Goal: Transaction & Acquisition: Book appointment/travel/reservation

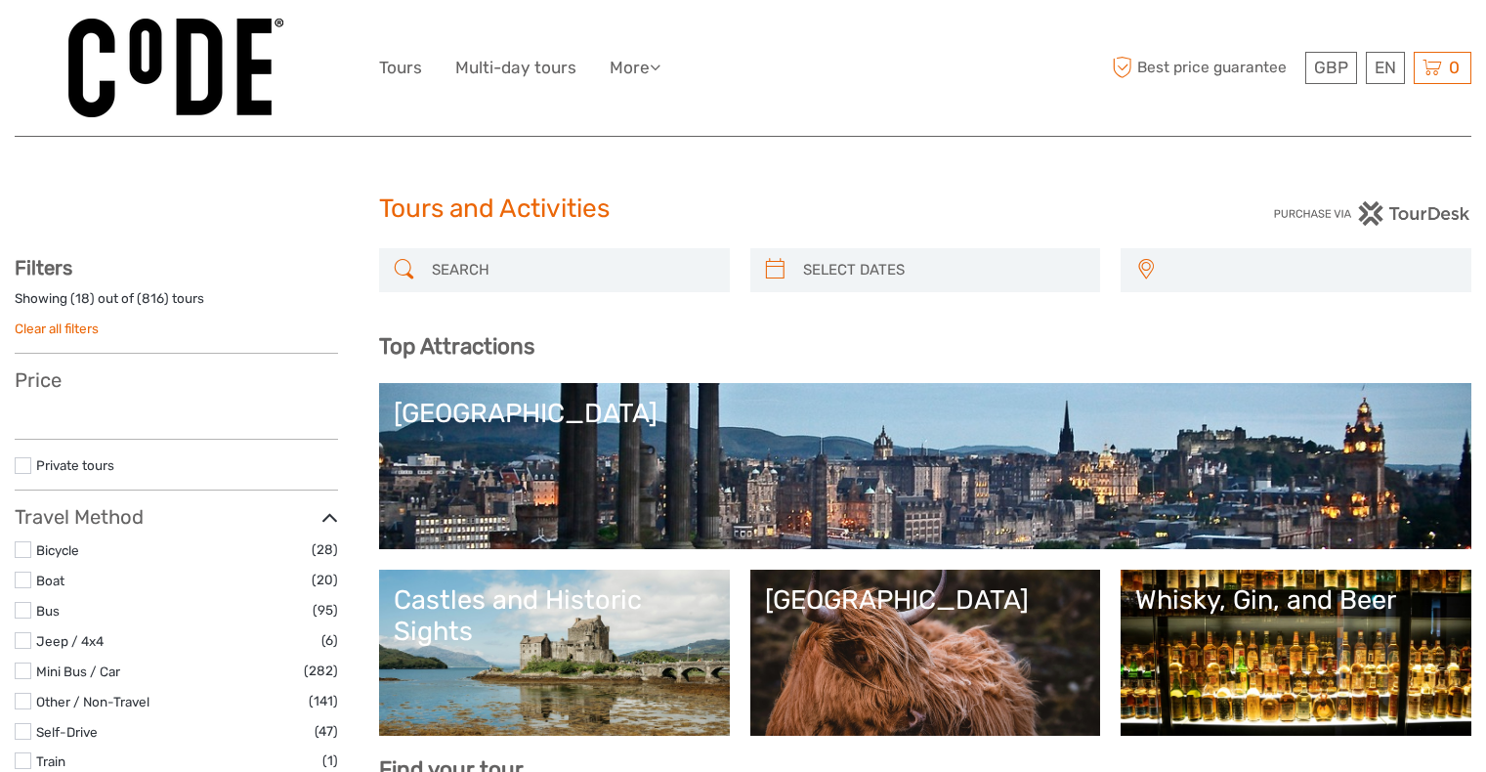
select select
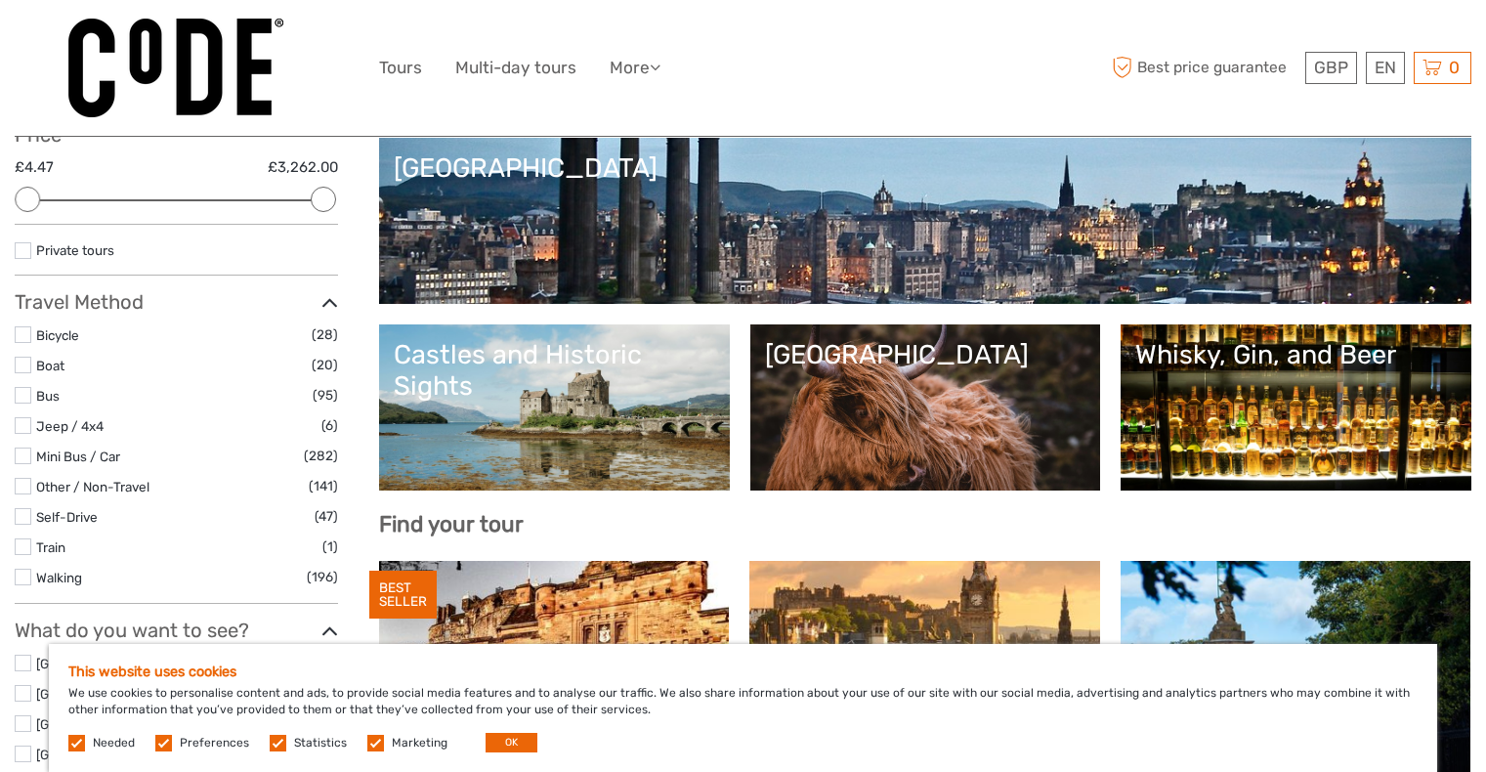
scroll to position [11, 0]
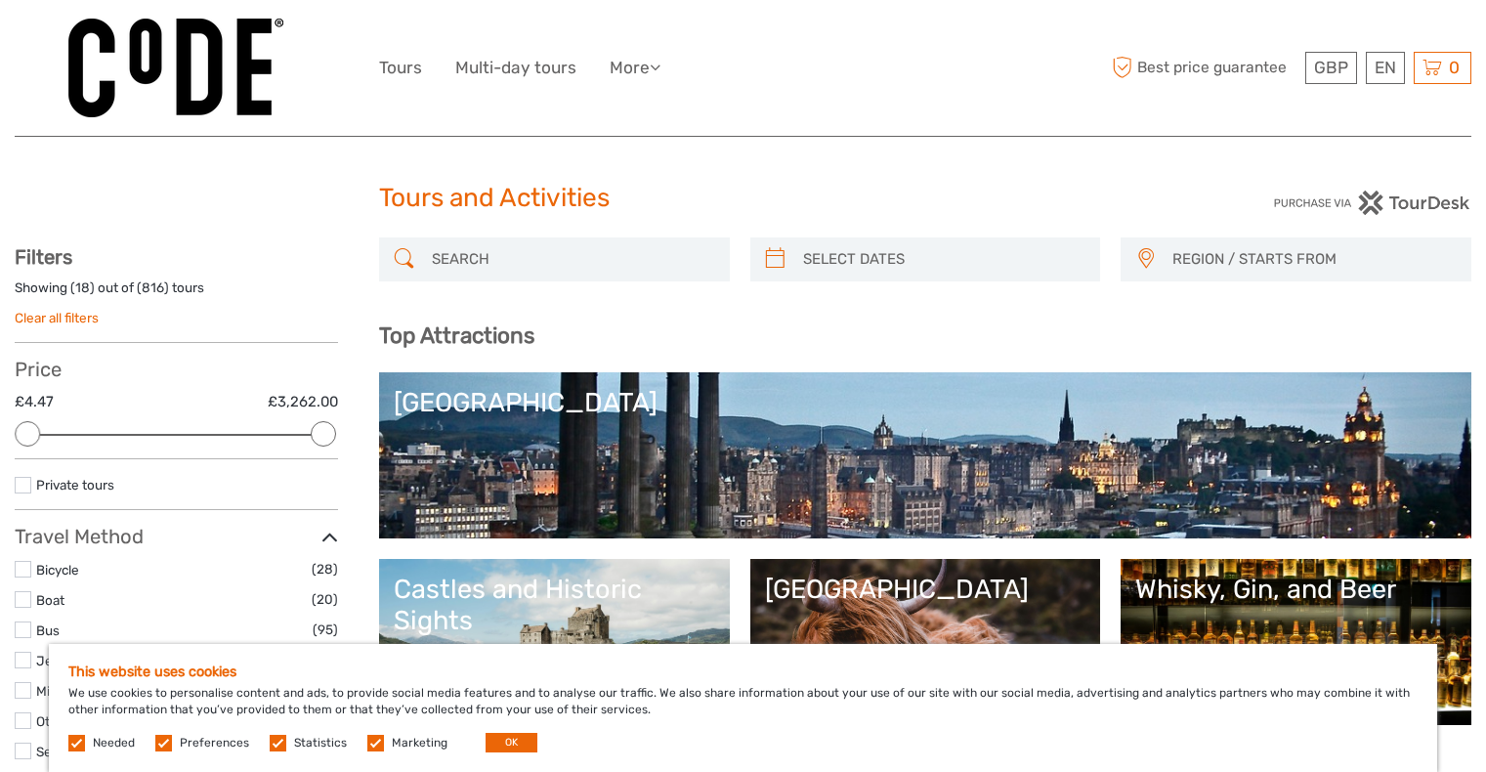
click at [864, 245] on input "search" at bounding box center [943, 259] width 296 height 34
type input "[DATE]"
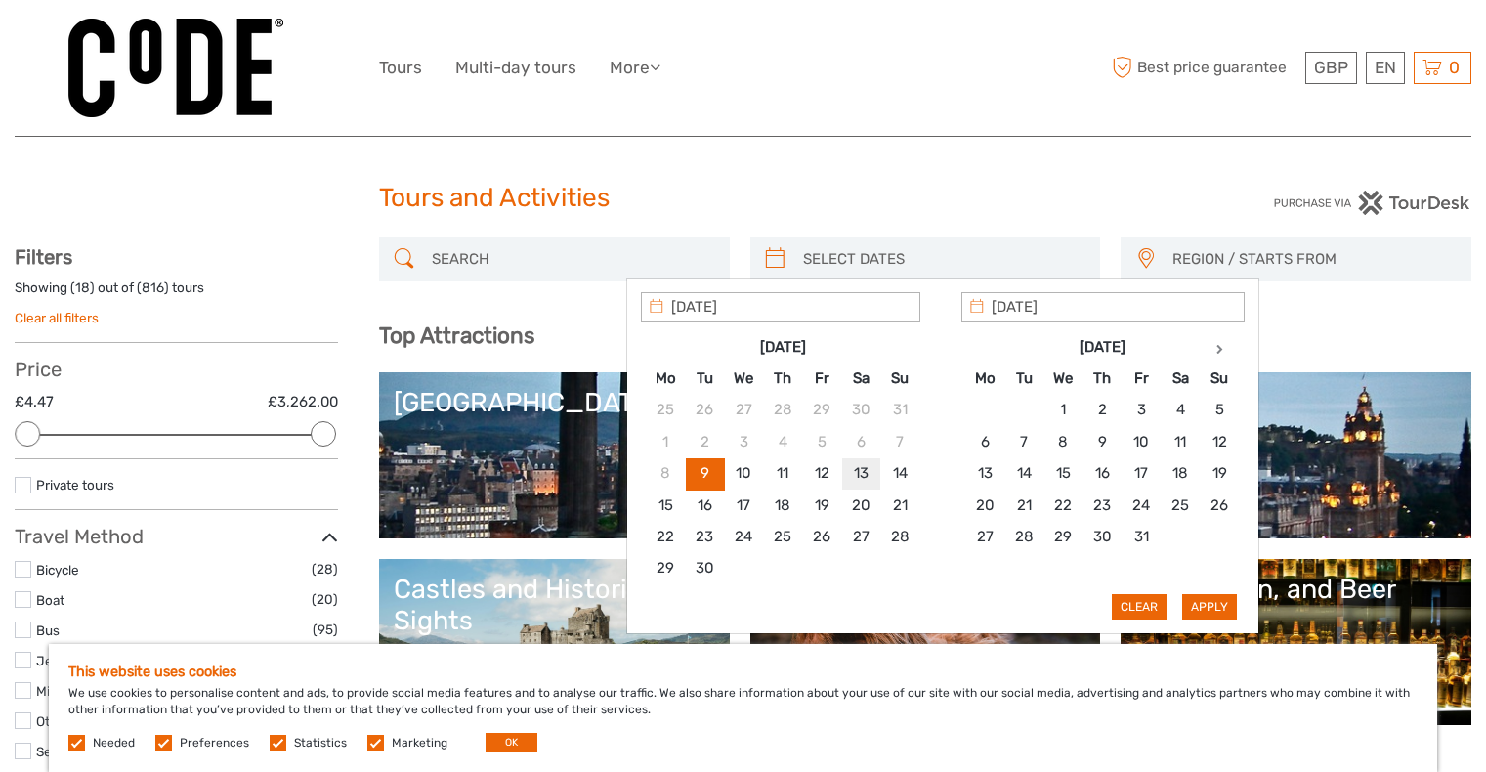
type input "[DATE]"
click at [1200, 604] on button "Apply" at bounding box center [1209, 606] width 55 height 25
type input "[DATE] - [DATE]"
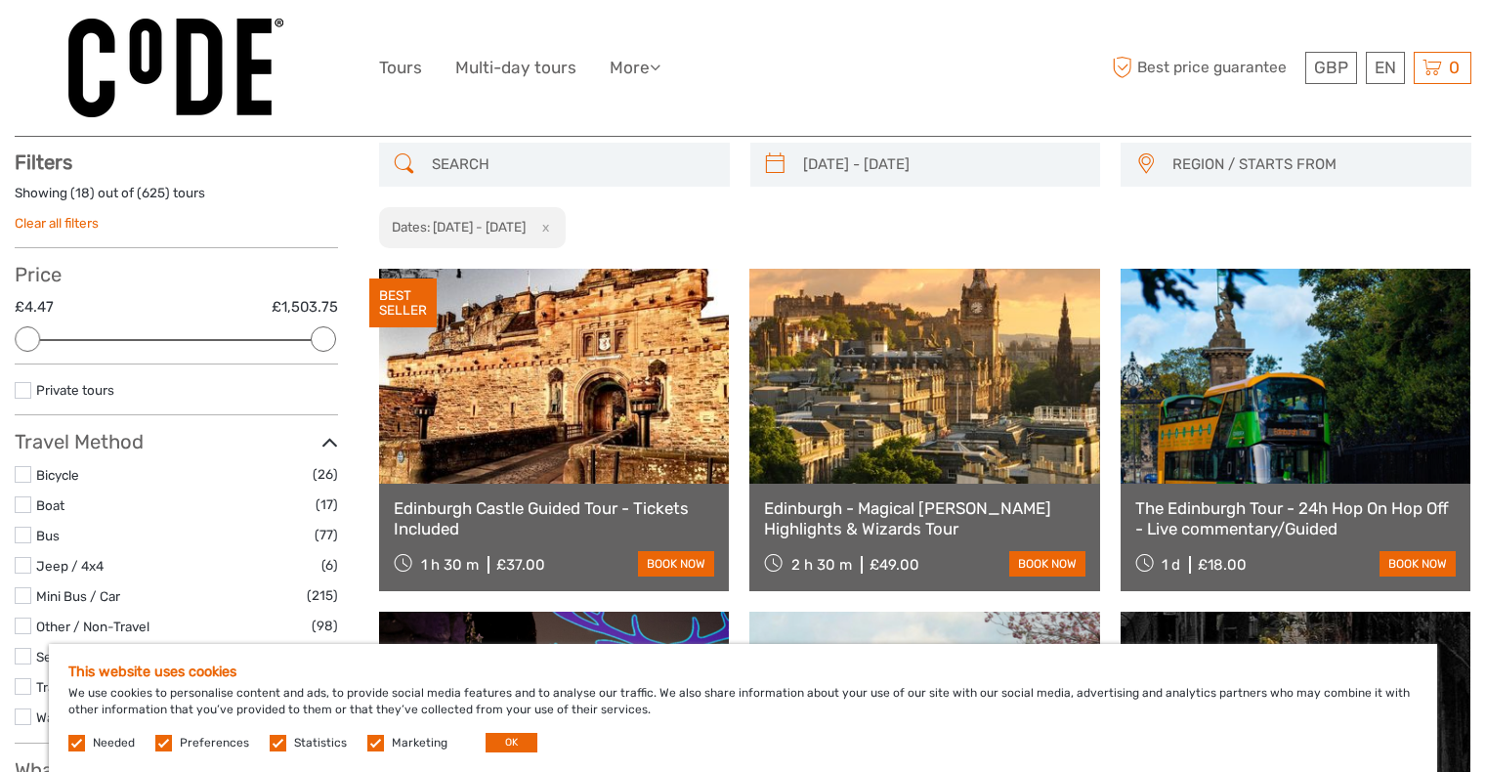
scroll to position [111, 0]
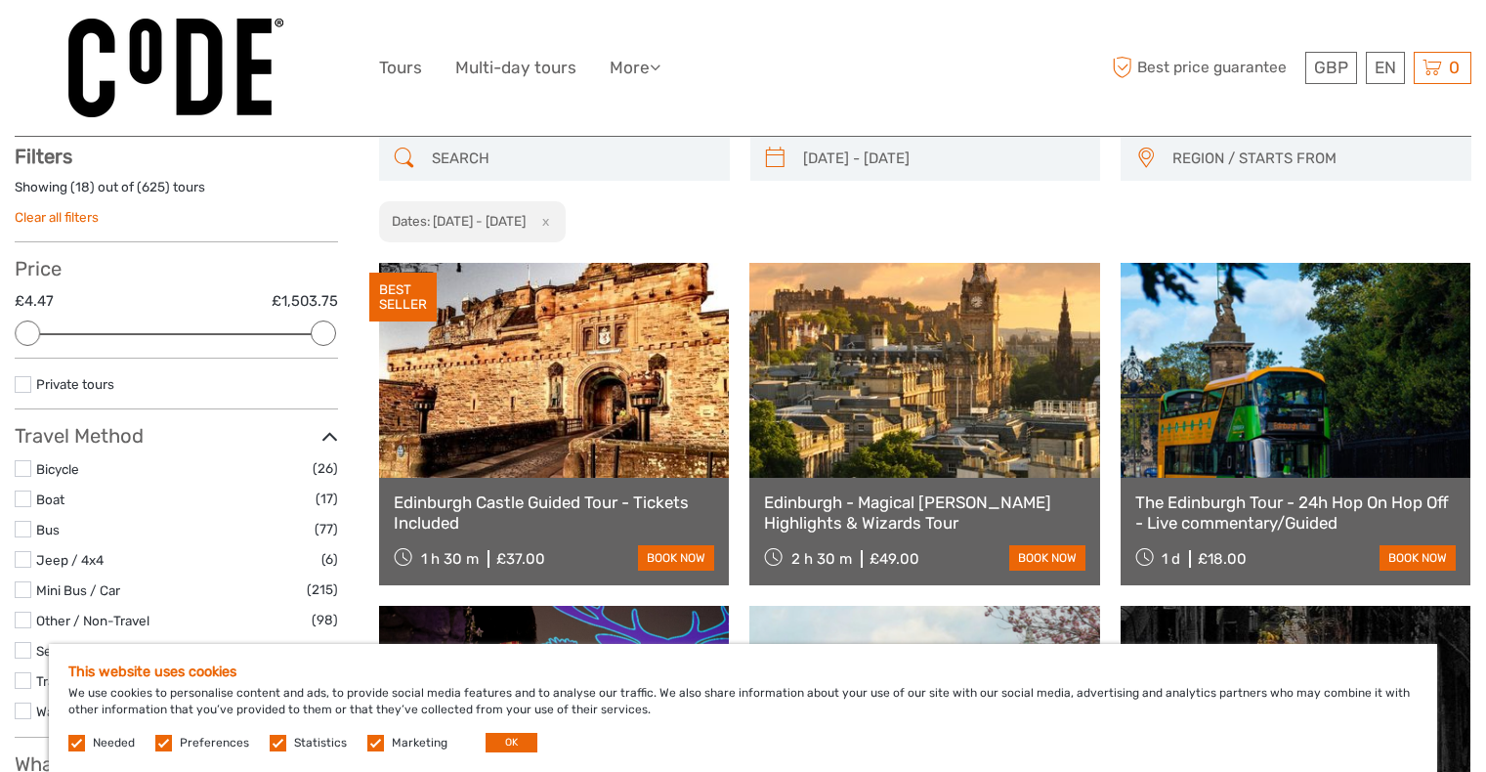
click at [1216, 159] on span "REGION / STARTS FROM" at bounding box center [1313, 159] width 298 height 32
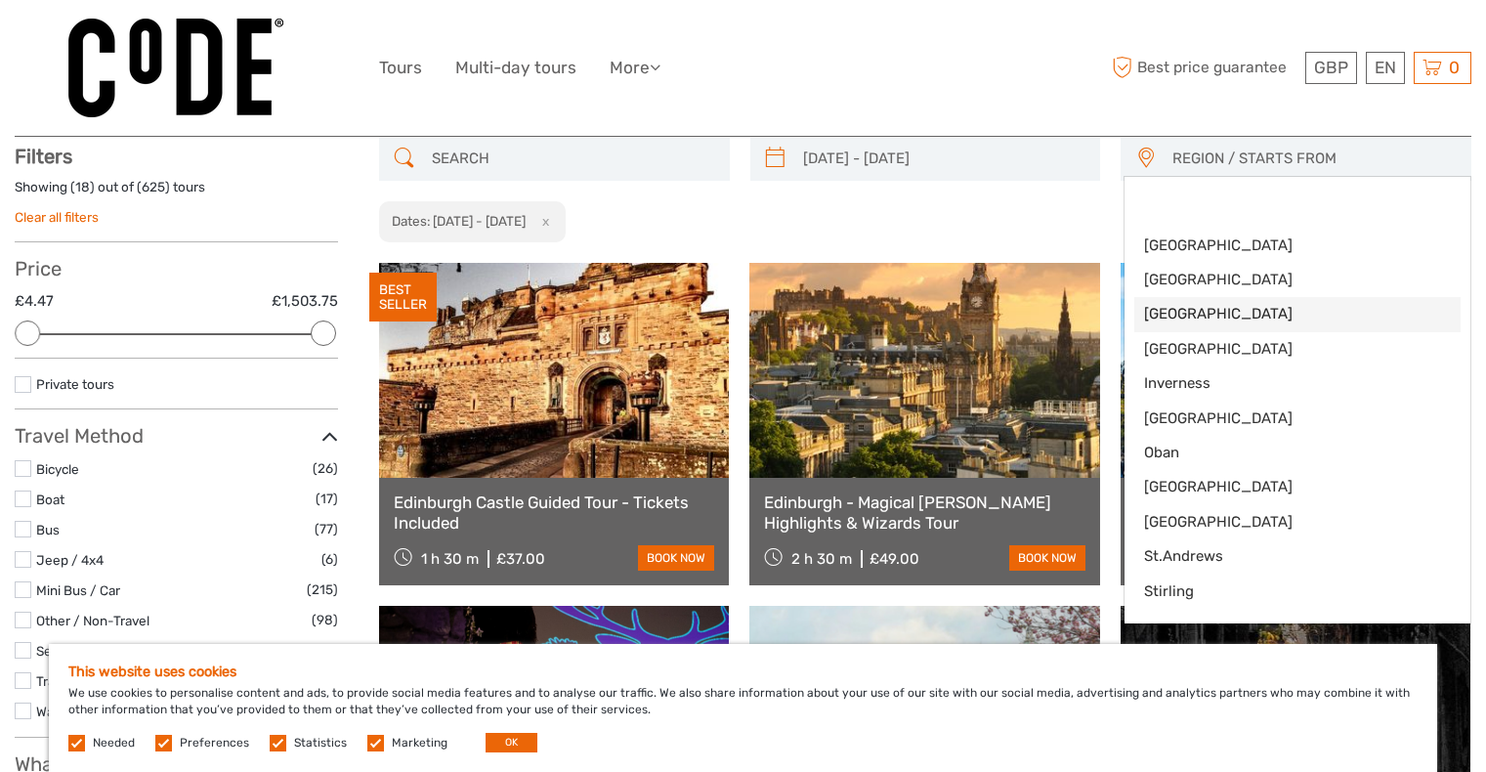
click at [1203, 313] on span "[GEOGRAPHIC_DATA]" at bounding box center [1281, 314] width 274 height 21
select select "[GEOGRAPHIC_DATA]"
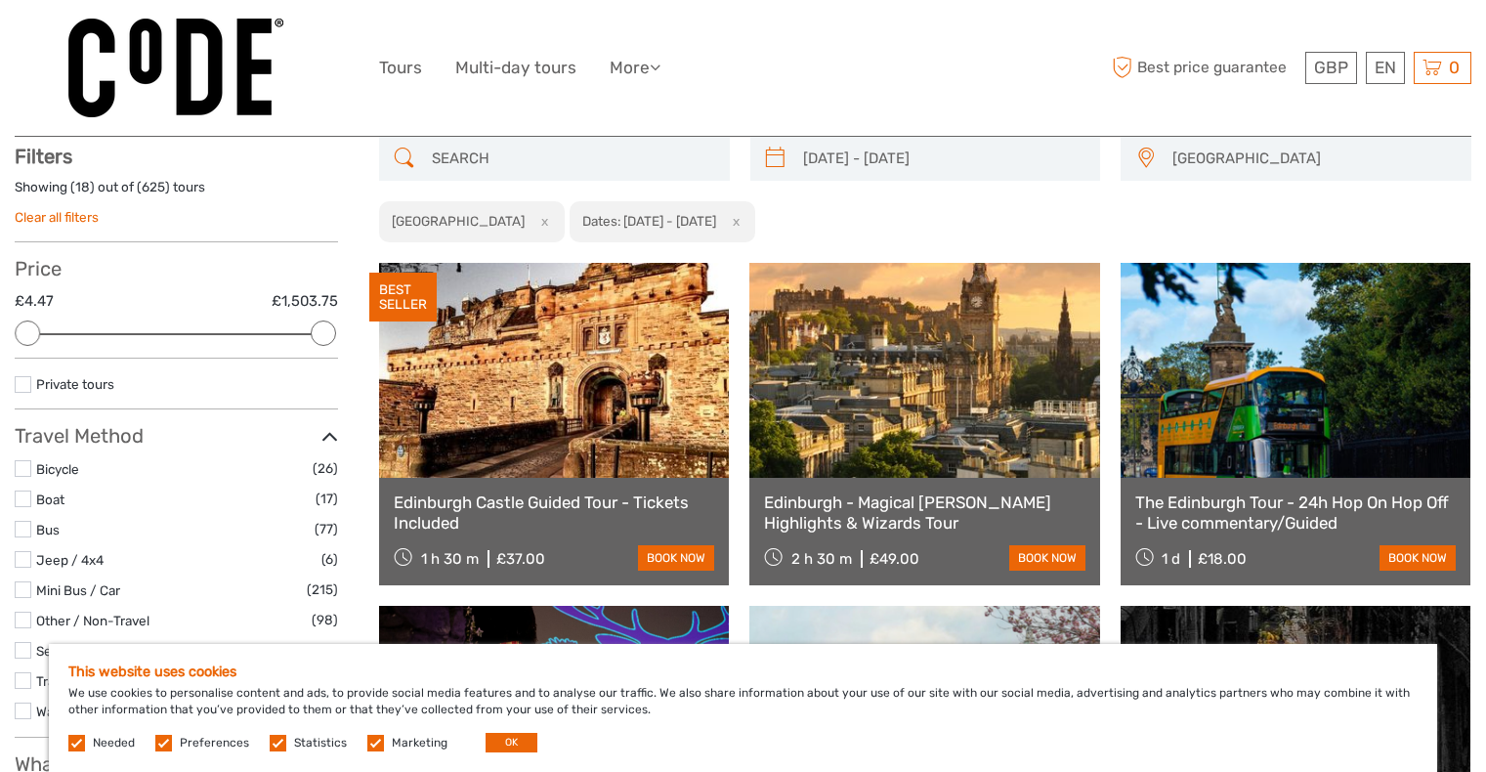
scroll to position [24, 0]
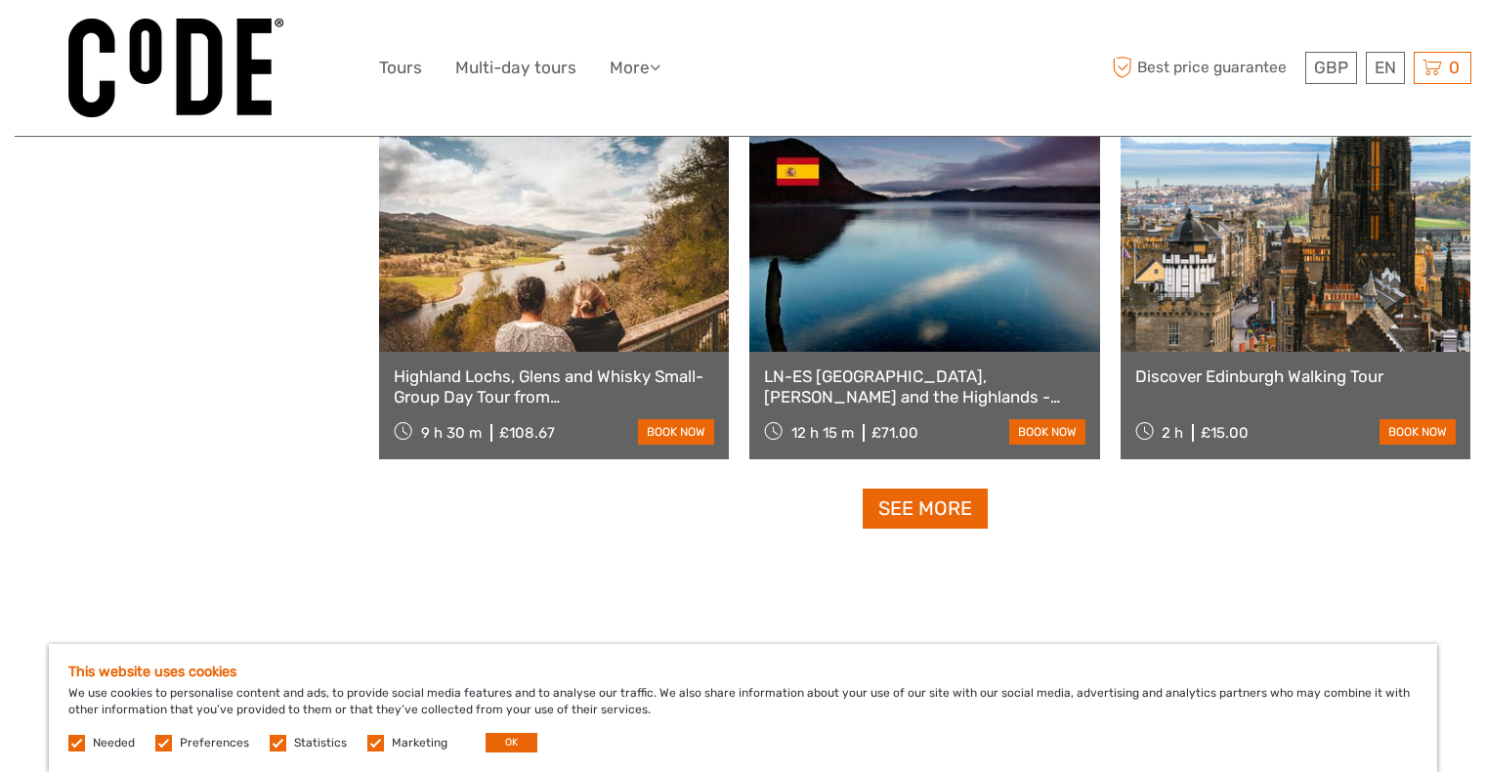
scroll to position [1968, 0]
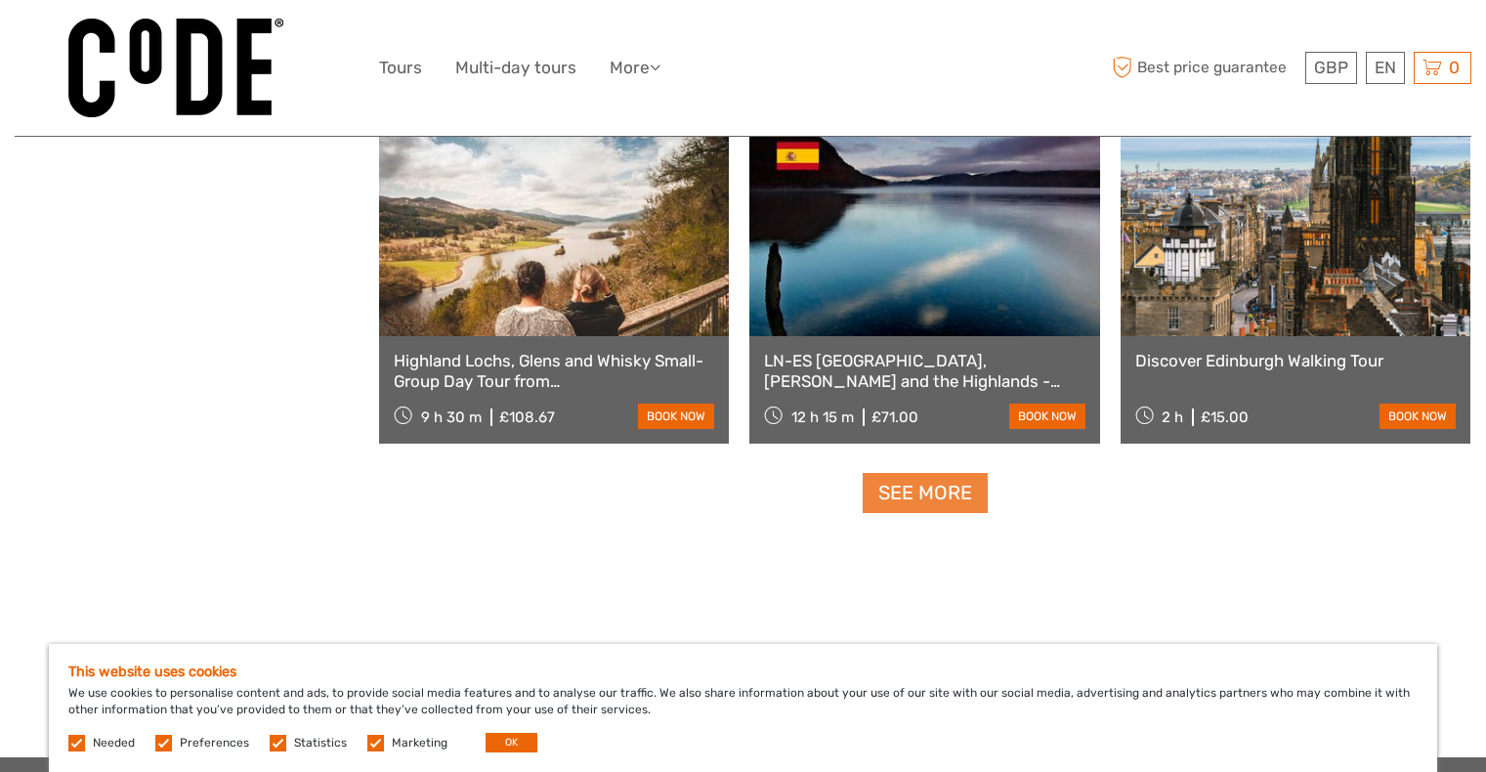
click at [941, 488] on link "See more" at bounding box center [925, 493] width 125 height 40
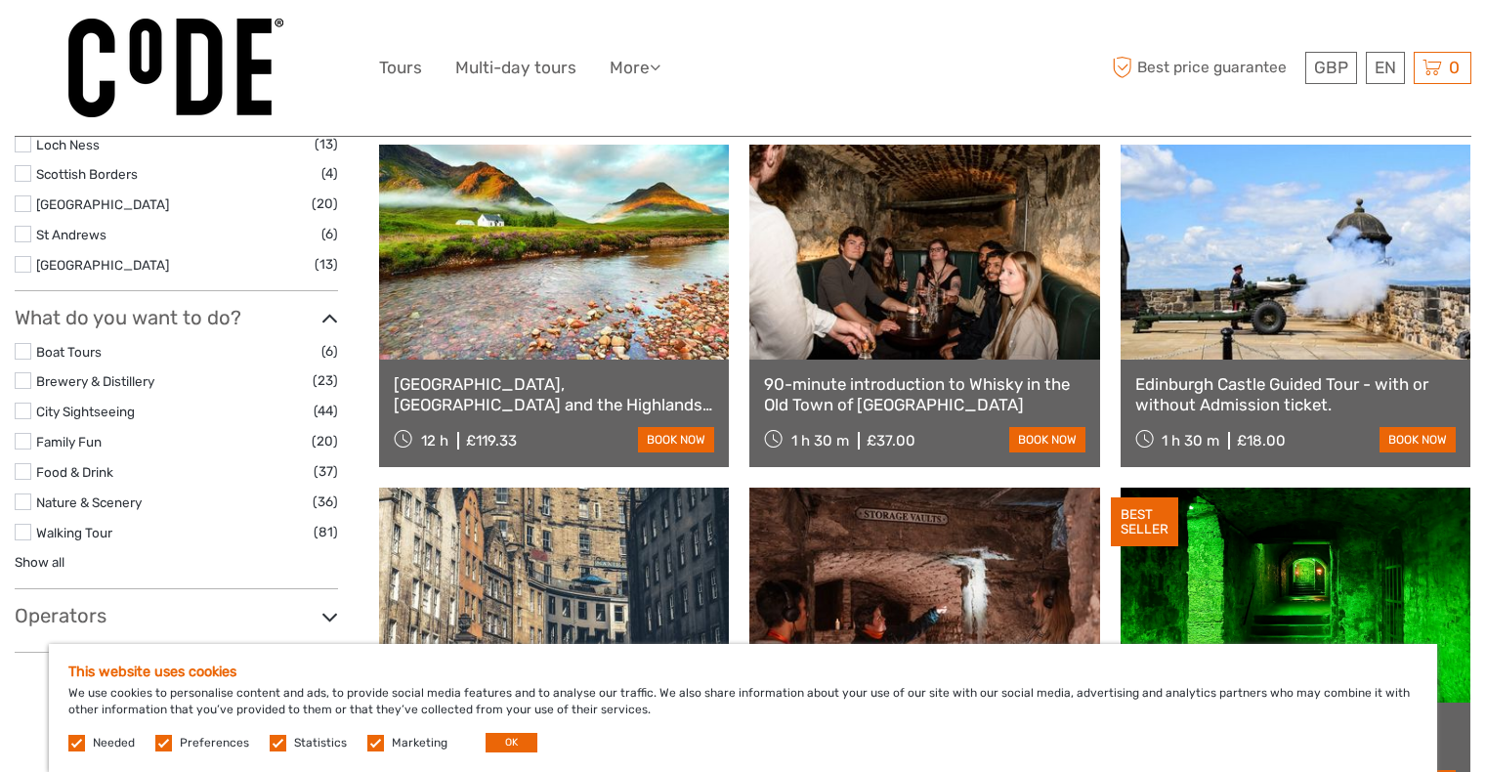
scroll to position [0, 0]
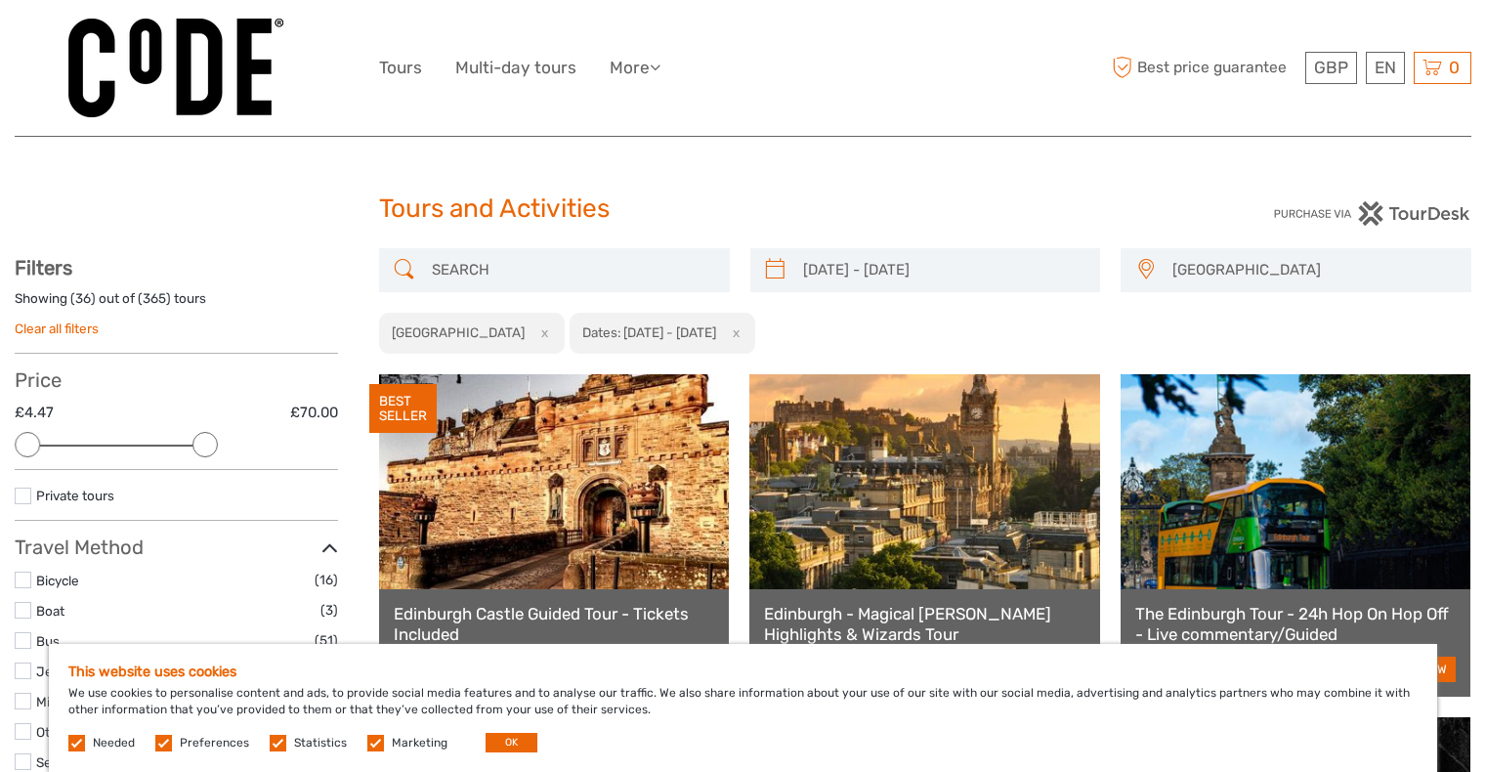
drag, startPoint x: 318, startPoint y: 440, endPoint x: 195, endPoint y: 461, distance: 124.0
click at [195, 460] on div "Price £4.47 £70.00 Clear" at bounding box center [176, 419] width 323 height 102
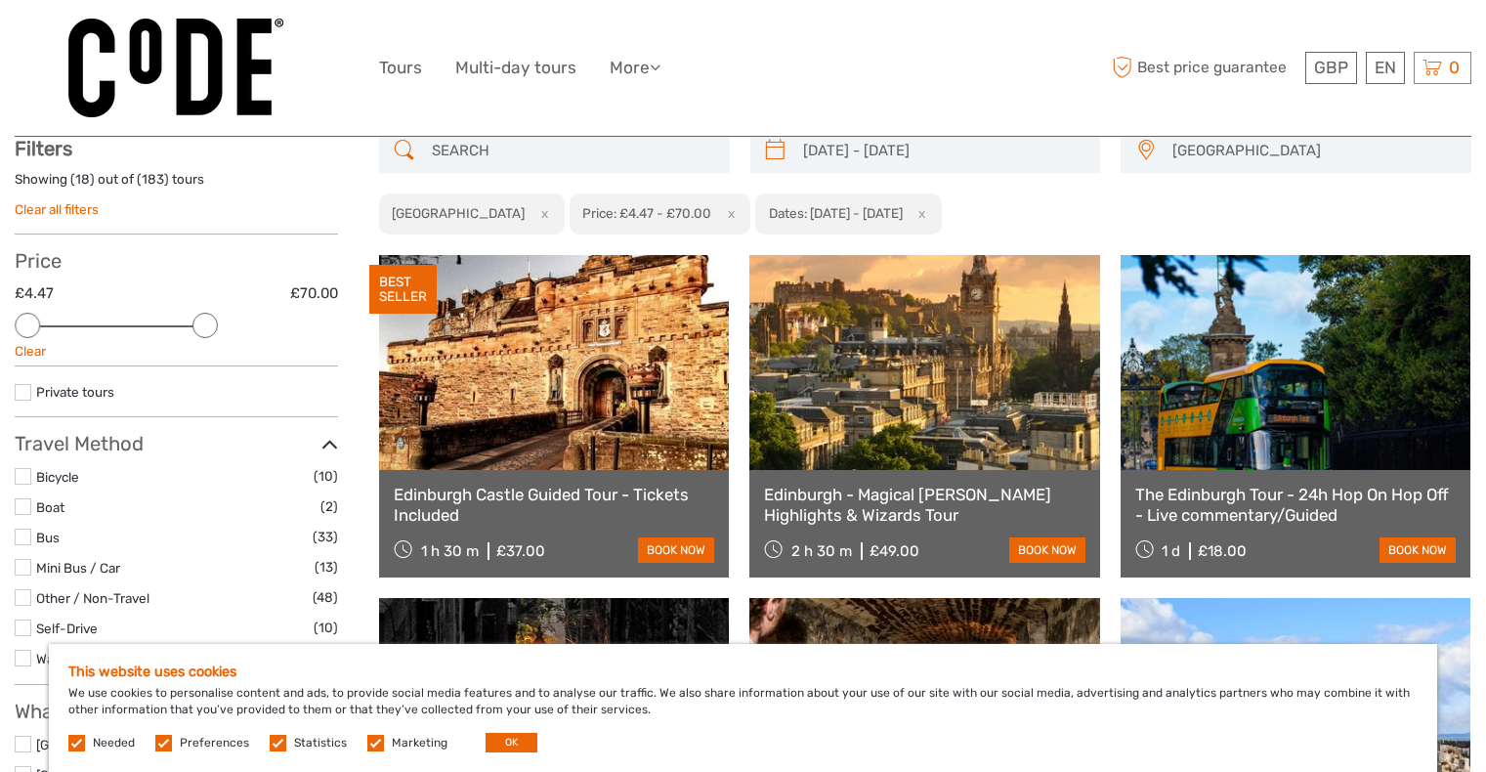
scroll to position [173, 0]
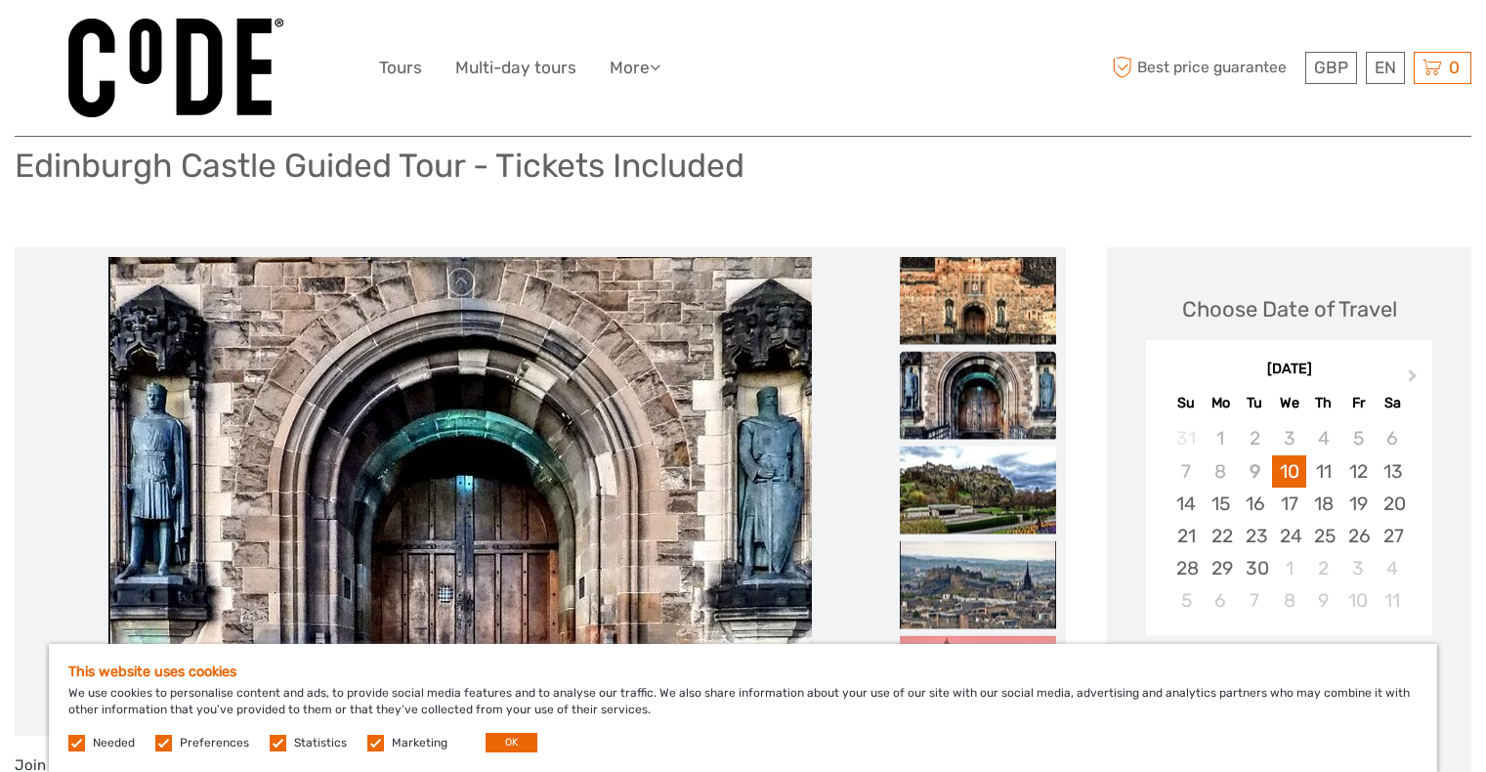
scroll to position [137, 0]
click at [1387, 467] on div "13" at bounding box center [1393, 470] width 34 height 32
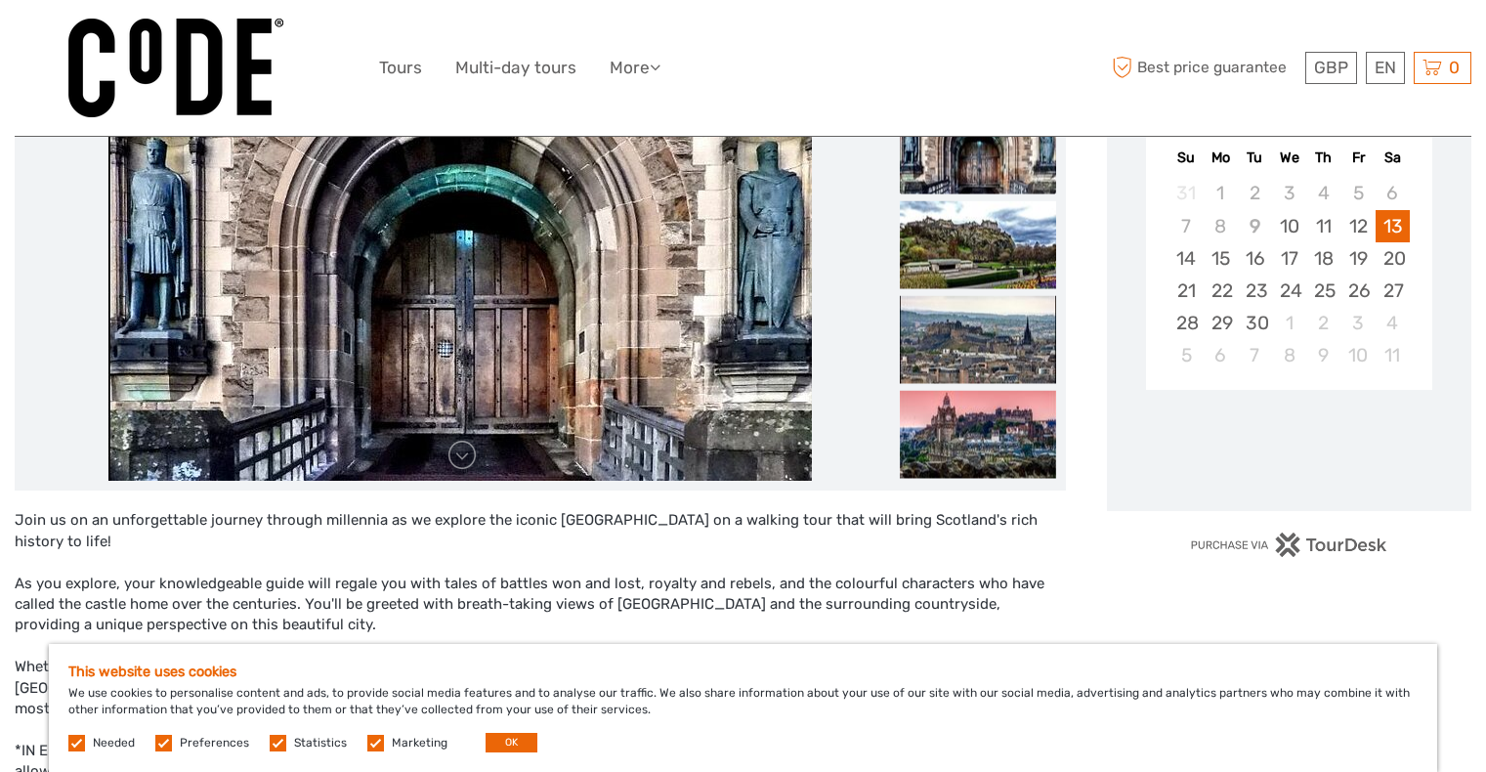
scroll to position [576, 0]
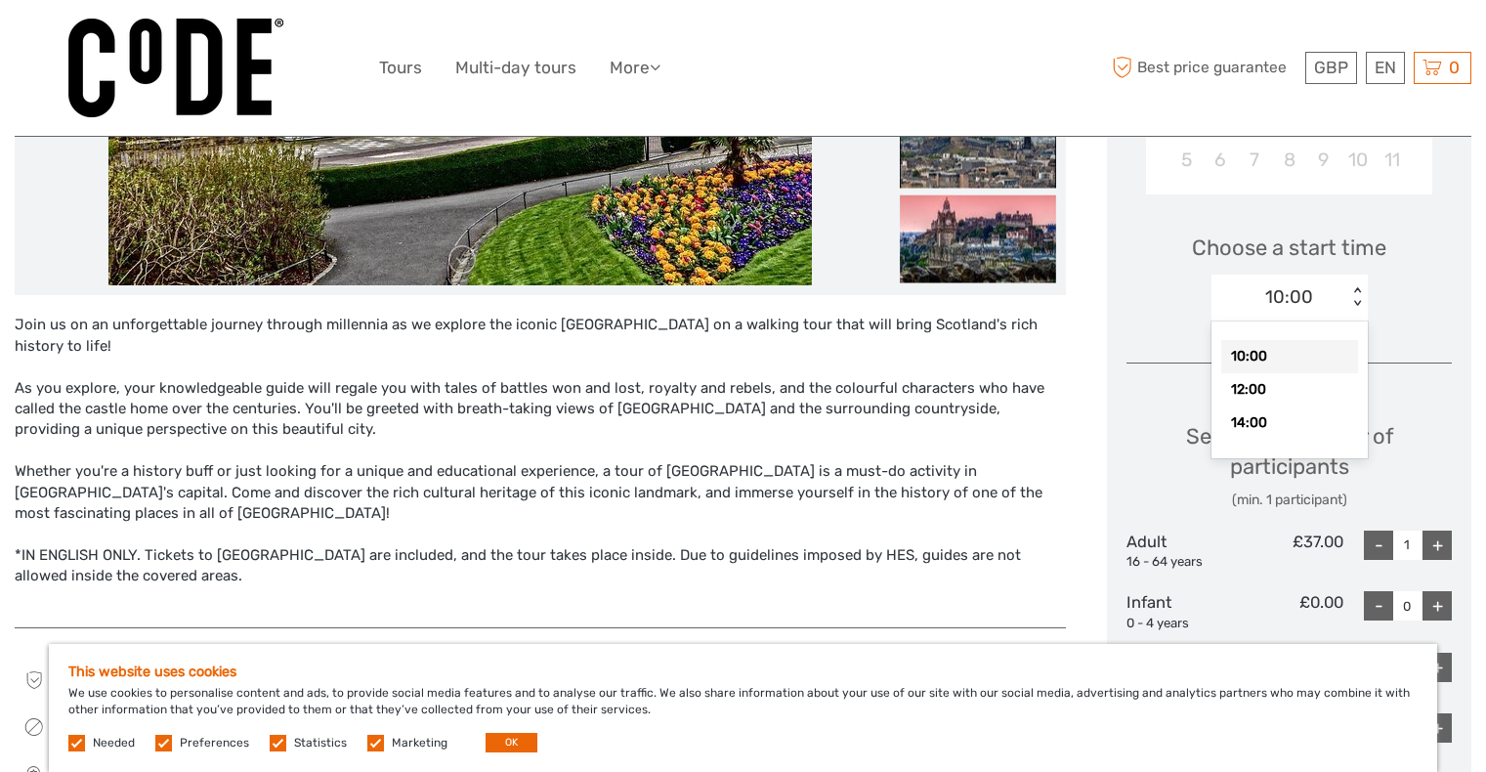
click at [1298, 284] on div "10:00" at bounding box center [1289, 296] width 48 height 25
click at [1251, 422] on div "14:00" at bounding box center [1289, 422] width 137 height 33
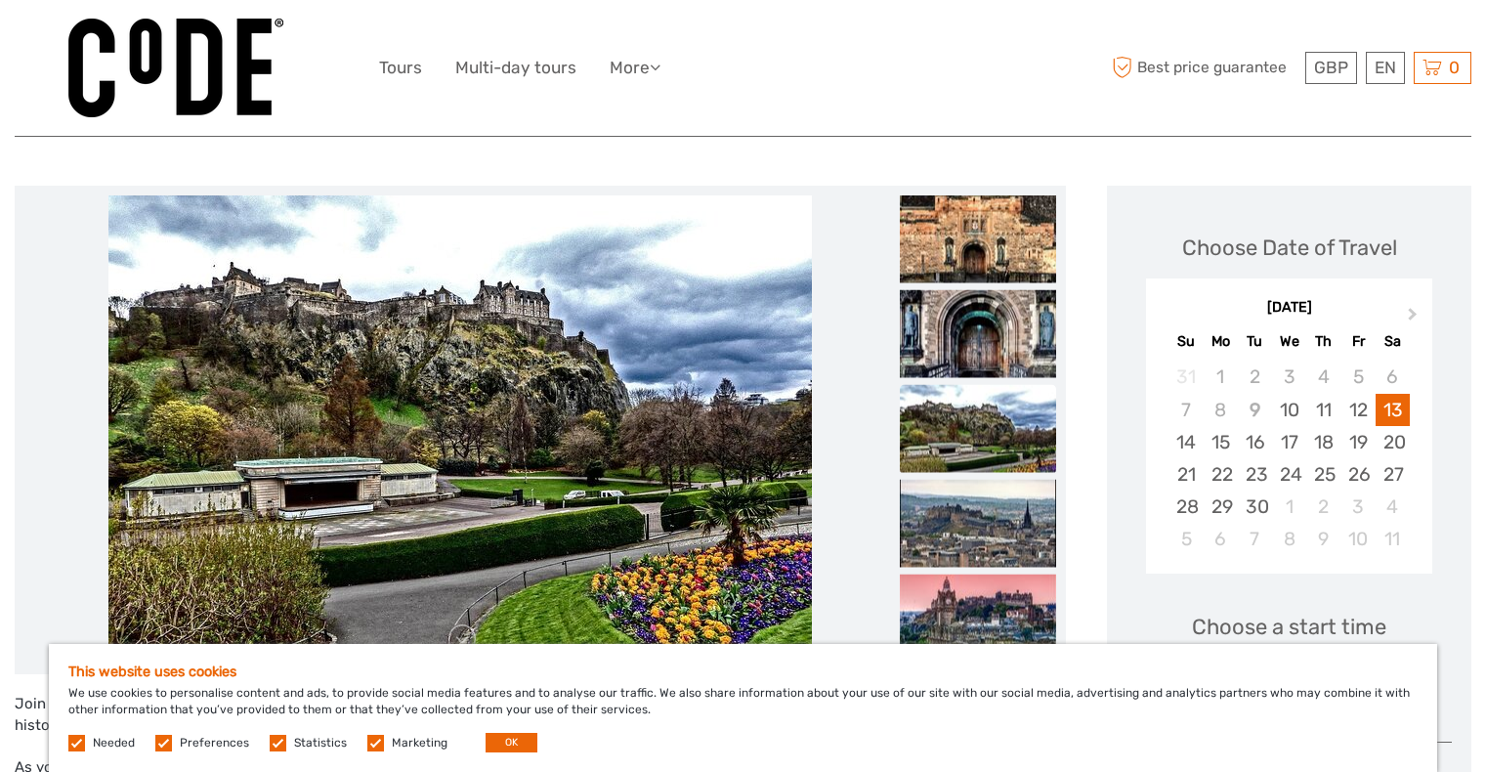
scroll to position [180, 0]
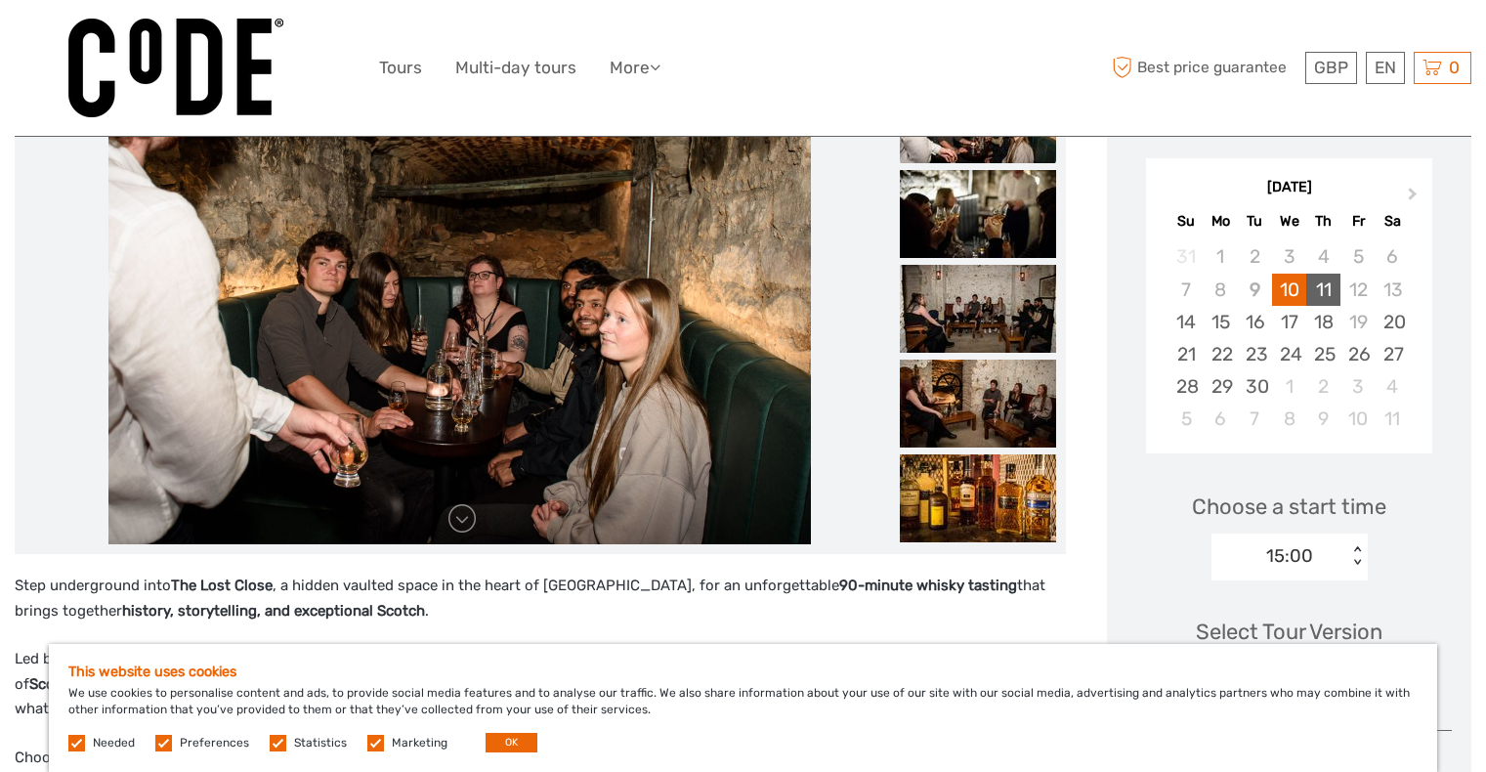
scroll to position [286, 0]
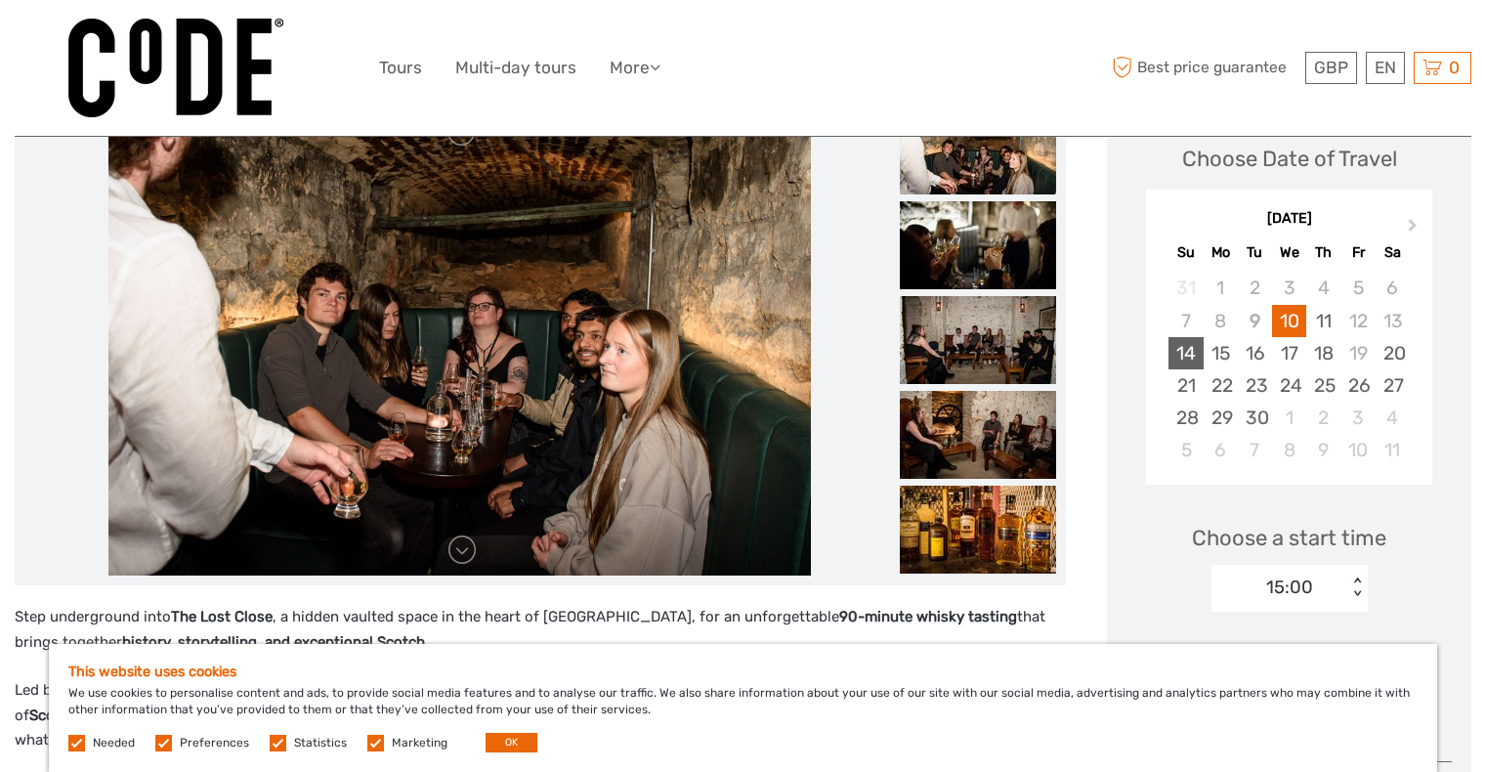
click at [1181, 350] on div "14" at bounding box center [1186, 353] width 34 height 32
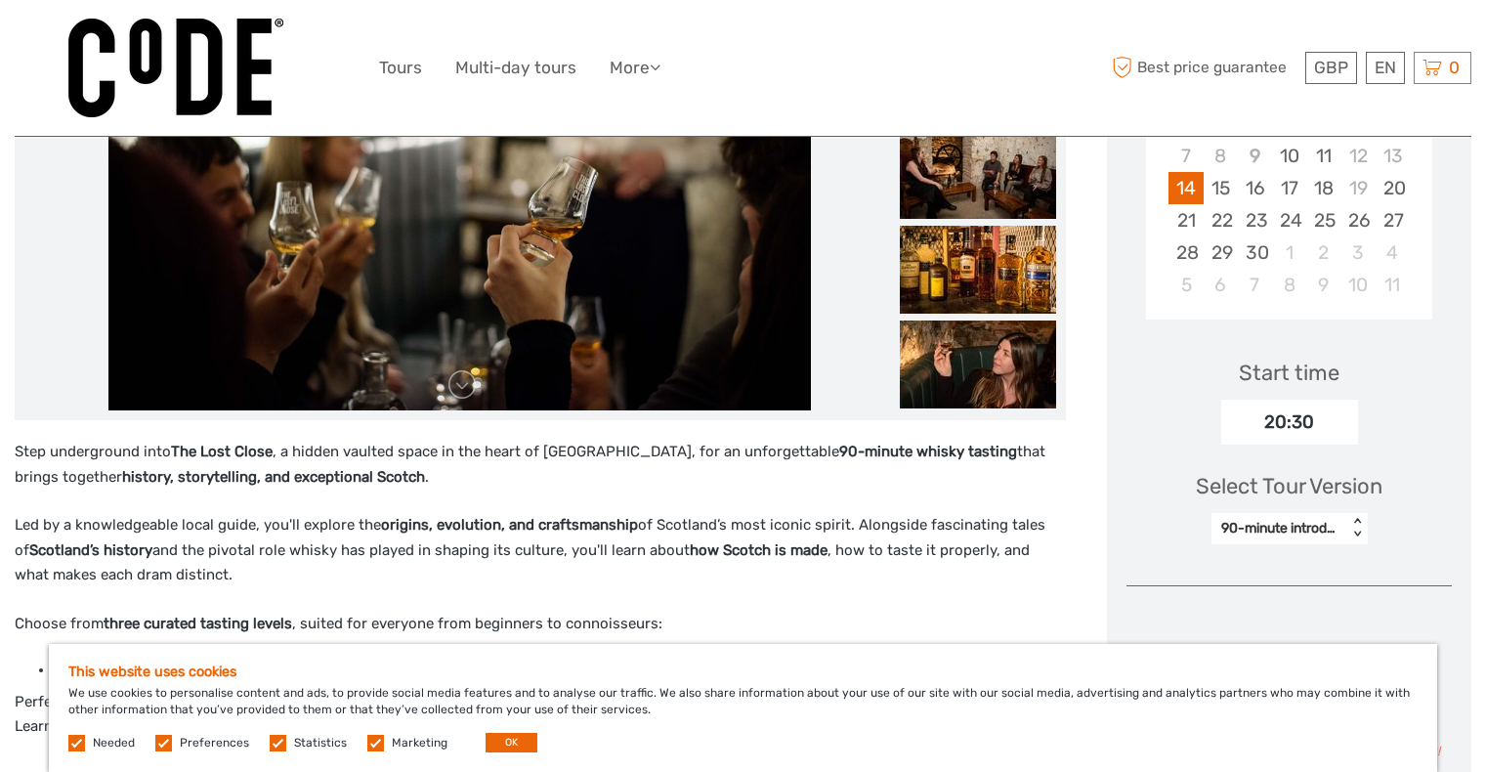
scroll to position [0, 0]
click at [1291, 412] on div "20:30" at bounding box center [1289, 422] width 137 height 45
click at [1281, 422] on div "20:30" at bounding box center [1289, 422] width 137 height 45
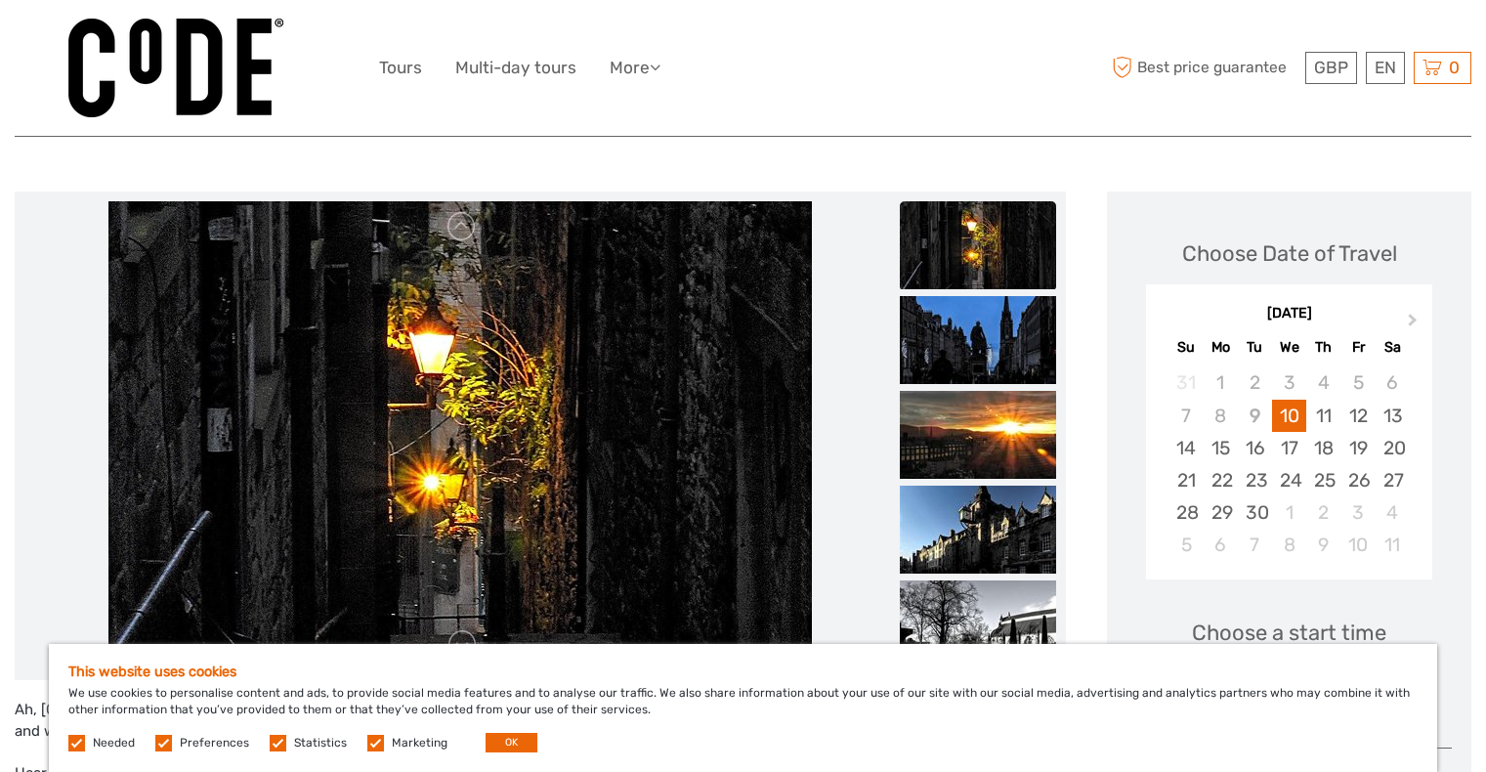
scroll to position [252, 0]
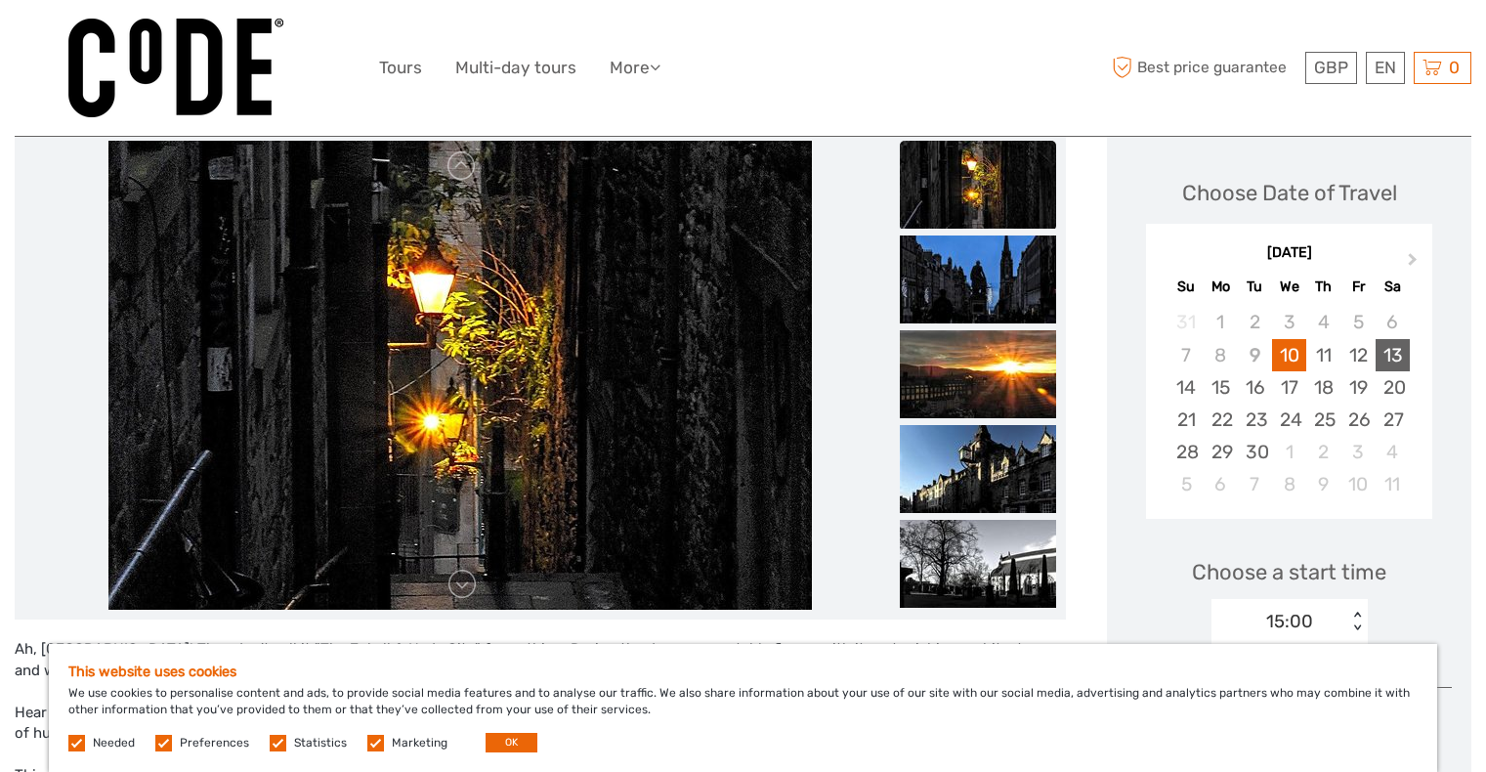
click at [1395, 352] on div "13" at bounding box center [1393, 355] width 34 height 32
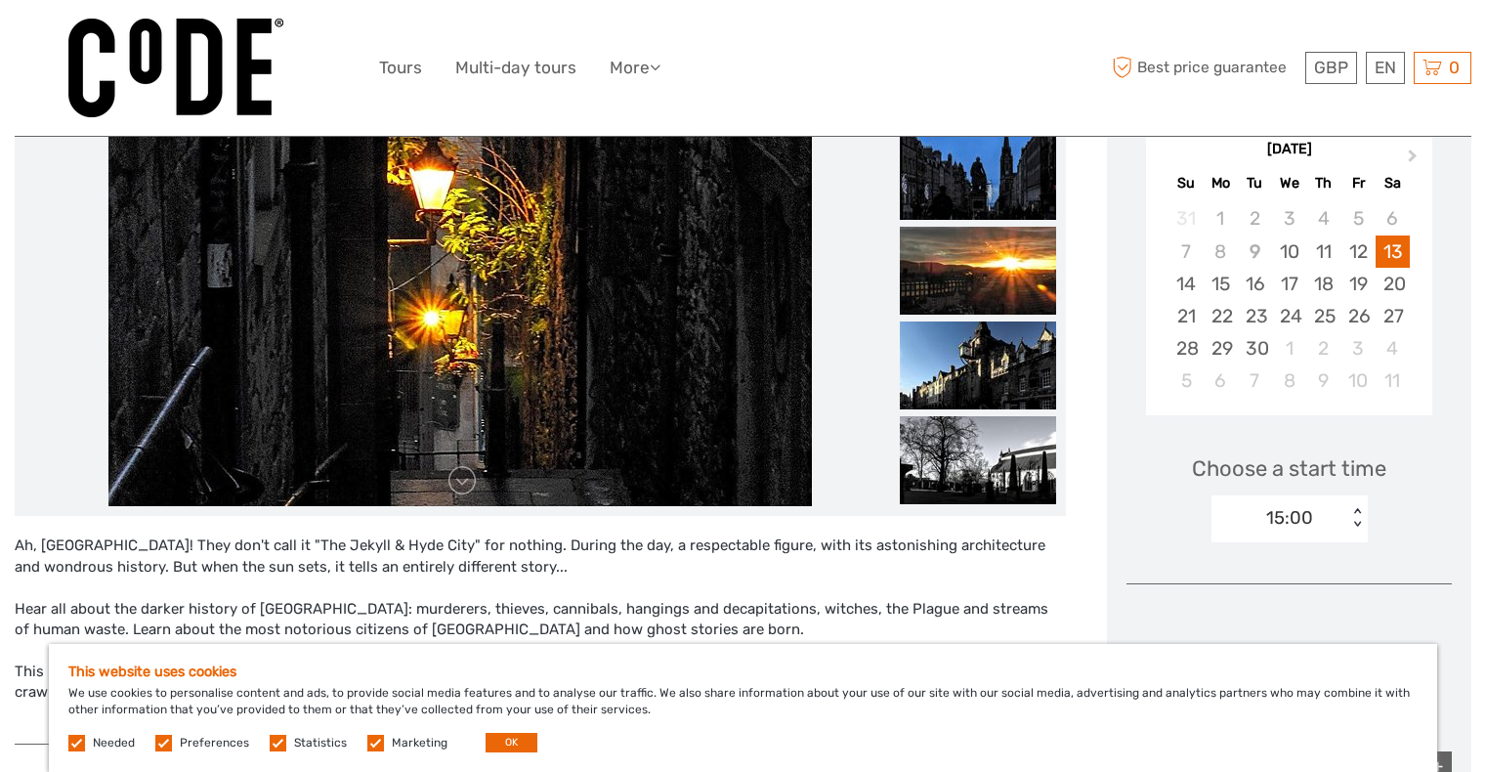
scroll to position [363, 0]
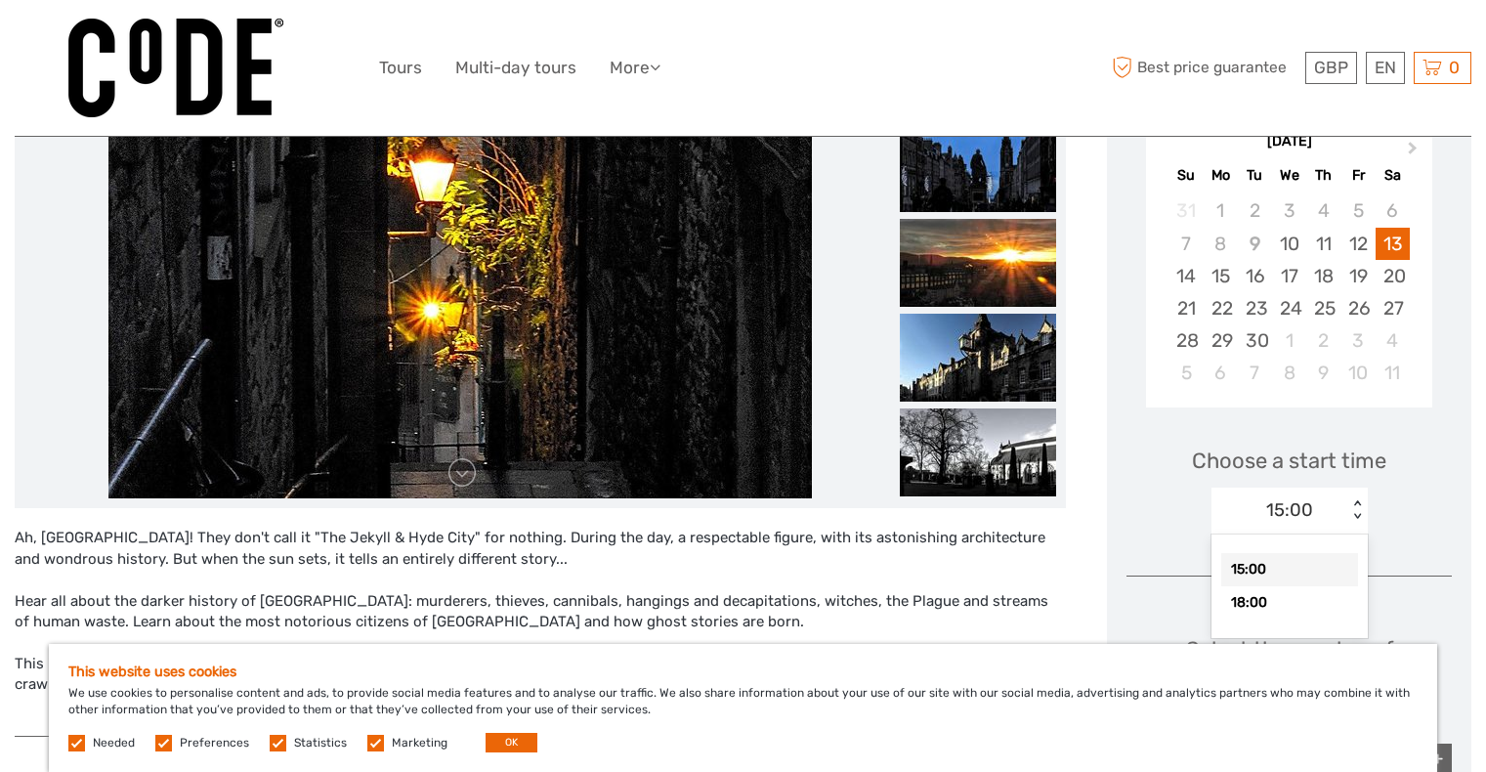
click at [1277, 508] on div "15:00" at bounding box center [1289, 509] width 47 height 25
click at [1246, 610] on div "18:00" at bounding box center [1289, 602] width 137 height 33
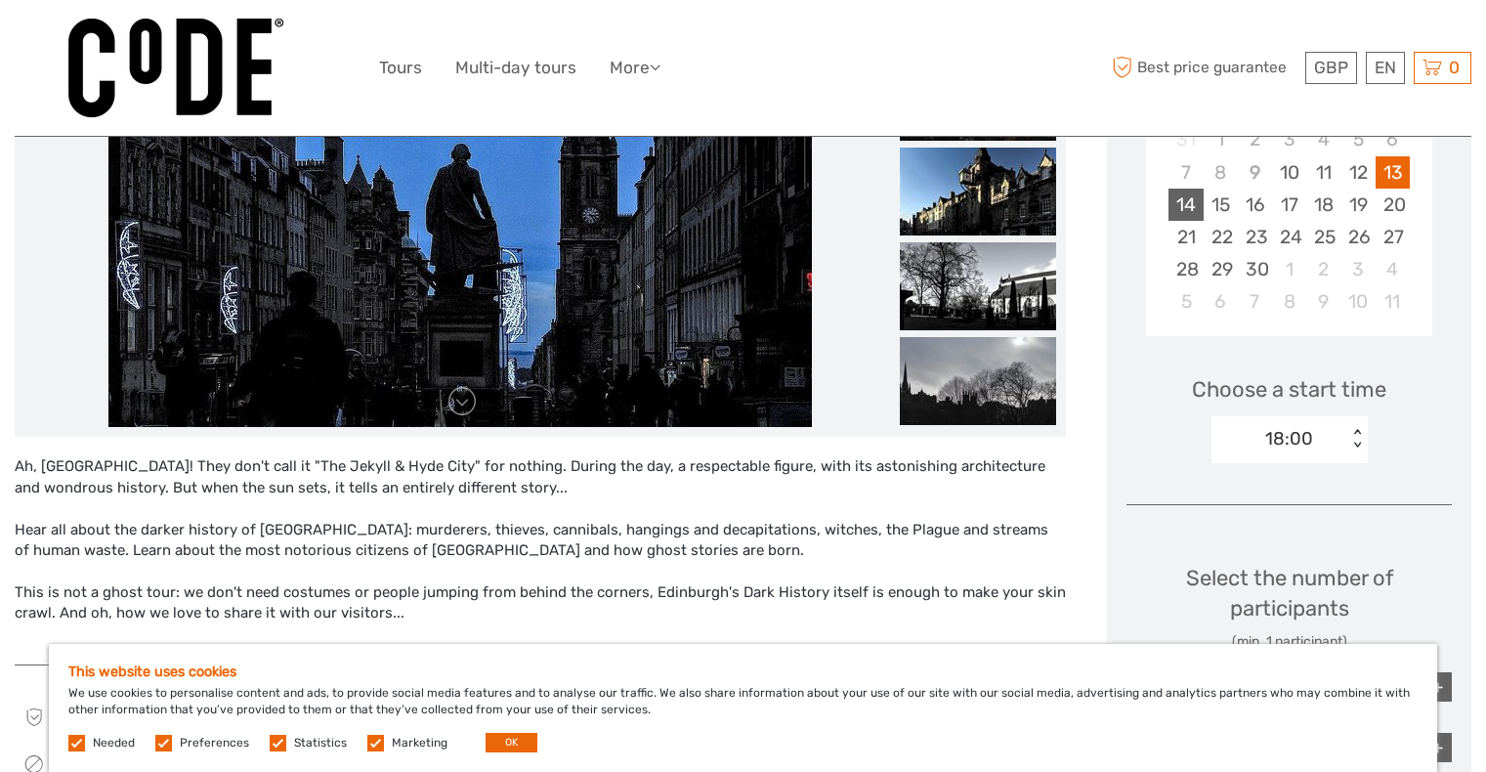
click at [1176, 197] on div "14" at bounding box center [1186, 205] width 34 height 32
click at [1258, 452] on div "15:00" at bounding box center [1280, 438] width 136 height 29
click at [1239, 536] on div "18:00" at bounding box center [1289, 531] width 137 height 33
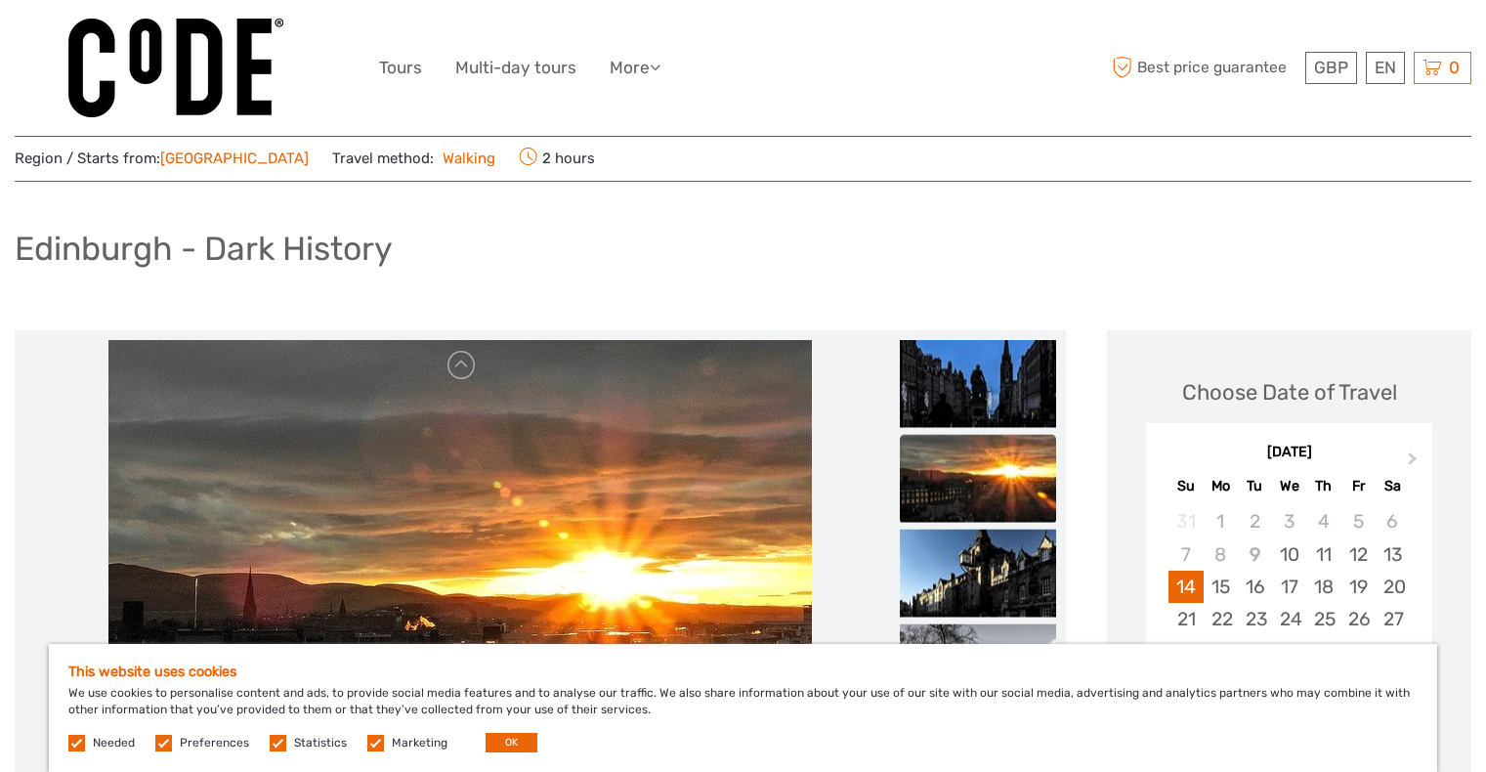
scroll to position [0, 0]
